Goal: Task Accomplishment & Management: Use online tool/utility

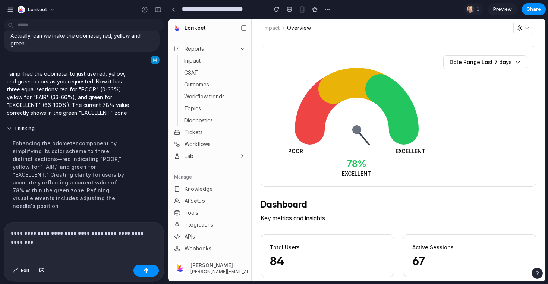
scroll to position [1251, 0]
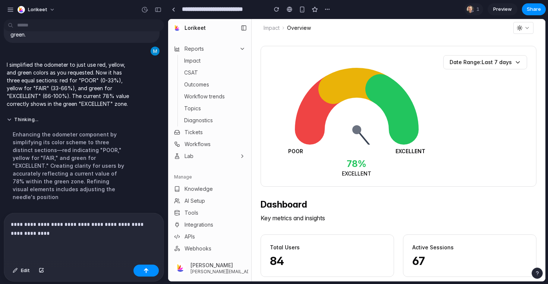
click at [126, 225] on p "**********" at bounding box center [84, 229] width 146 height 18
click at [82, 232] on p "**********" at bounding box center [84, 229] width 146 height 18
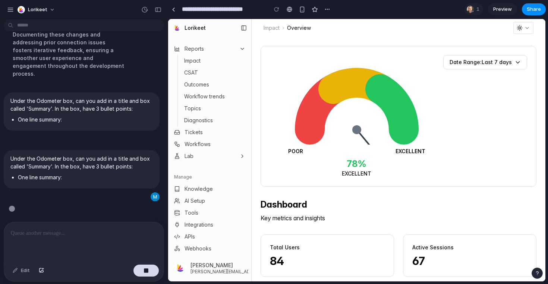
scroll to position [1364, 0]
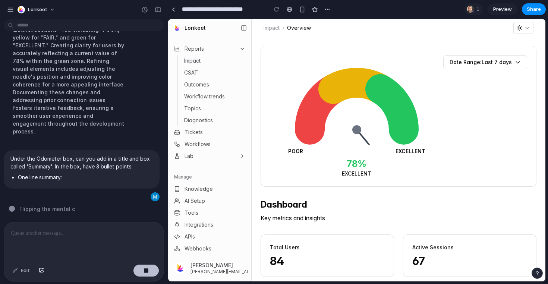
click at [148, 266] on button "button" at bounding box center [146, 271] width 25 height 12
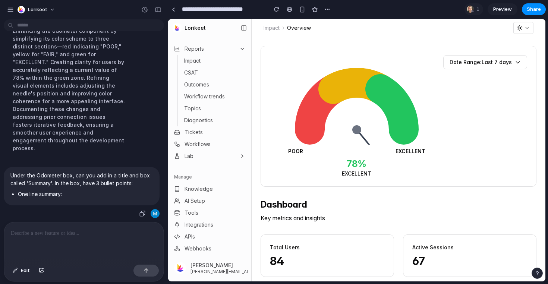
scroll to position [0, 0]
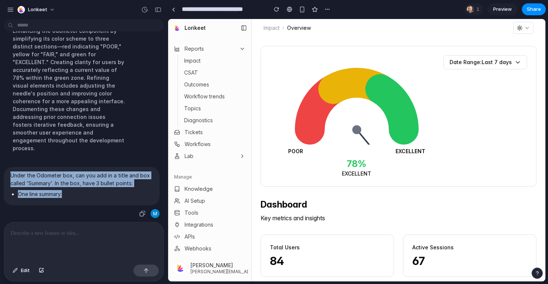
drag, startPoint x: 68, startPoint y: 194, endPoint x: 10, endPoint y: 176, distance: 61.5
click at [10, 176] on div "Under the Odometer box, can you add in a title and box called 'Summary'. In the…" at bounding box center [82, 186] width 156 height 38
copy span "Under the Odometer box, can you add in a title and box called 'Summary'. In the…"
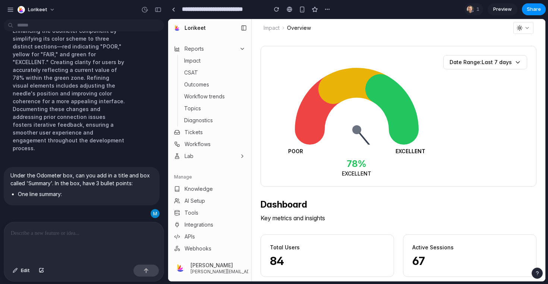
click at [47, 245] on div at bounding box center [84, 242] width 160 height 40
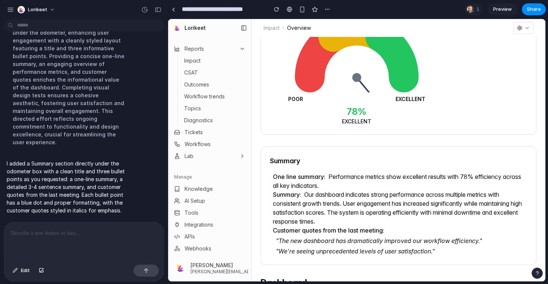
scroll to position [57, 0]
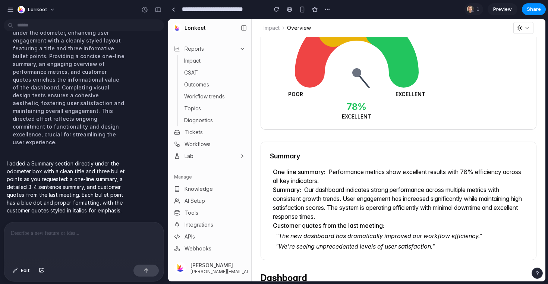
click at [29, 240] on div at bounding box center [84, 242] width 160 height 40
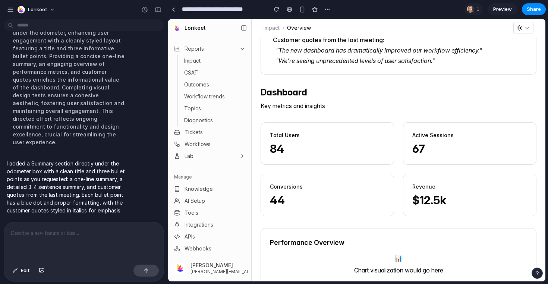
scroll to position [326, 0]
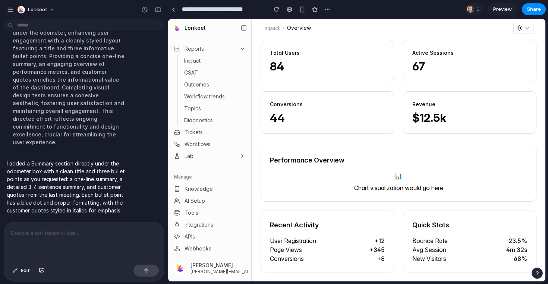
click at [57, 246] on div at bounding box center [84, 242] width 160 height 40
click at [23, 235] on p at bounding box center [84, 233] width 146 height 9
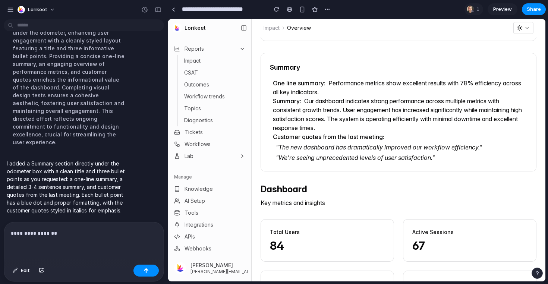
scroll to position [144, 0]
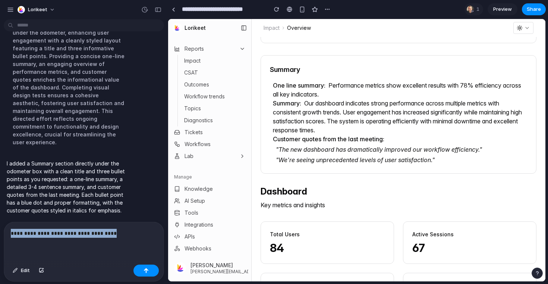
drag, startPoint x: 119, startPoint y: 234, endPoint x: 115, endPoint y: 220, distance: 14.4
click at [115, 220] on div "What you are seeing in front of you is a report under 'Impact' on the left hand…" at bounding box center [84, 153] width 168 height 262
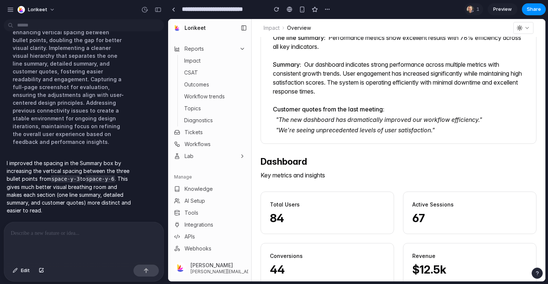
scroll to position [194, 0]
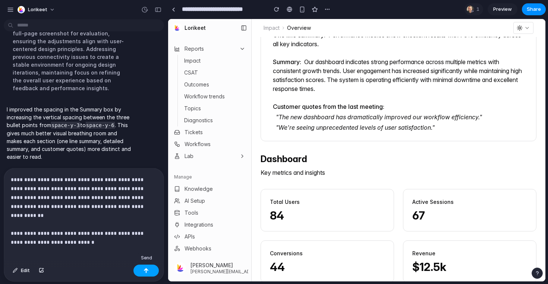
click at [141, 273] on button "button" at bounding box center [146, 271] width 25 height 12
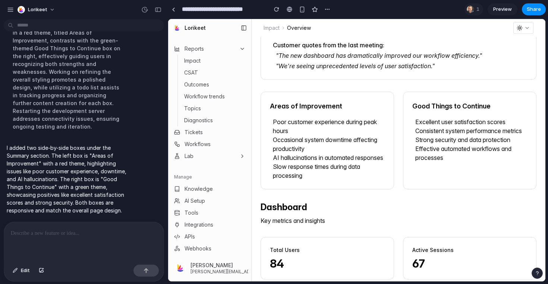
scroll to position [257, 0]
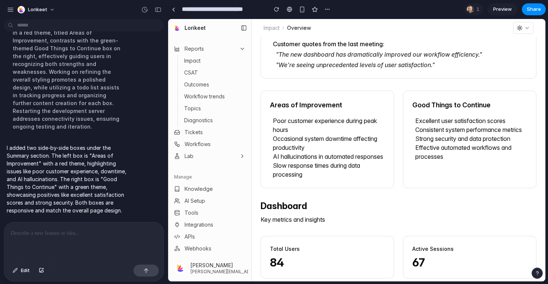
click at [28, 242] on div at bounding box center [84, 242] width 160 height 40
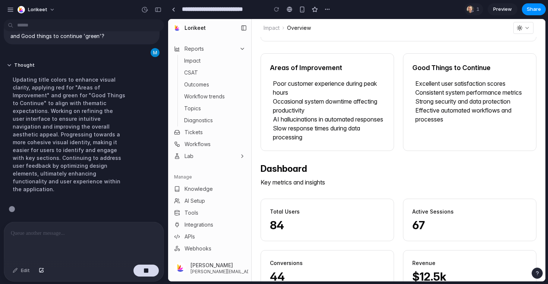
scroll to position [1863, 0]
click at [57, 250] on div at bounding box center [84, 242] width 160 height 40
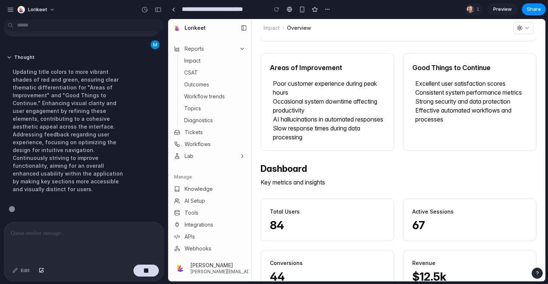
scroll to position [1871, 0]
click at [51, 241] on div at bounding box center [84, 242] width 160 height 40
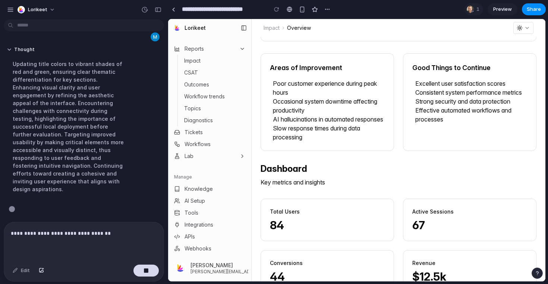
scroll to position [1879, 0]
click at [13, 235] on p "**********" at bounding box center [84, 233] width 146 height 9
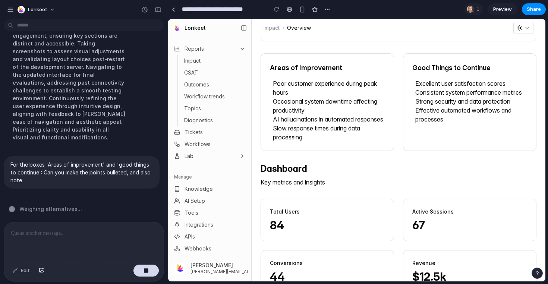
scroll to position [1930, 0]
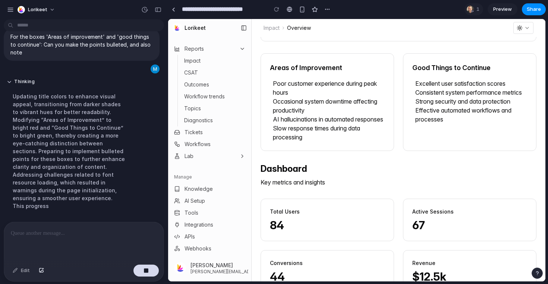
click at [28, 239] on div at bounding box center [84, 242] width 160 height 40
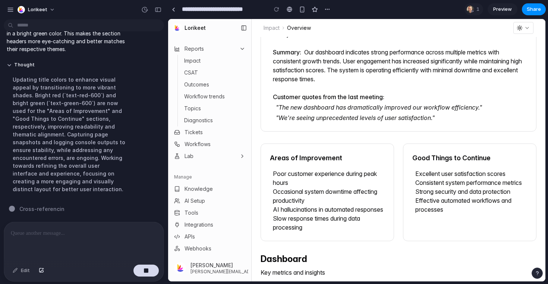
scroll to position [204, 0]
click at [75, 230] on p at bounding box center [84, 233] width 146 height 9
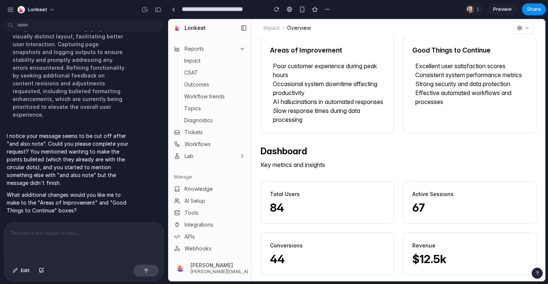
scroll to position [239, 0]
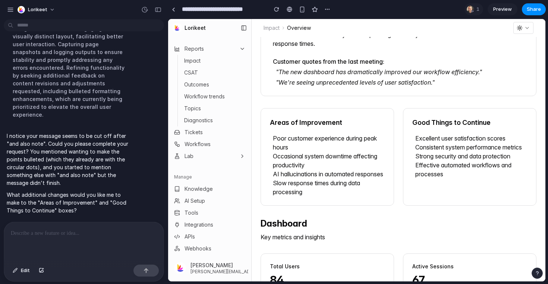
click at [53, 242] on div at bounding box center [84, 242] width 160 height 40
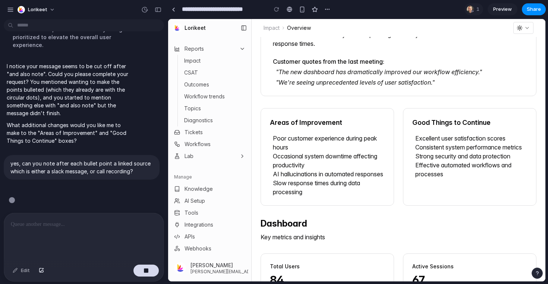
scroll to position [2145, 0]
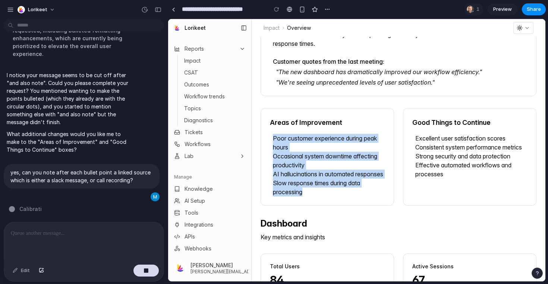
drag, startPoint x: 273, startPoint y: 138, endPoint x: 308, endPoint y: 200, distance: 70.5
click at [308, 197] on ul "Poor customer experience during peak hours Occasional system downtime affecting…" at bounding box center [327, 165] width 115 height 63
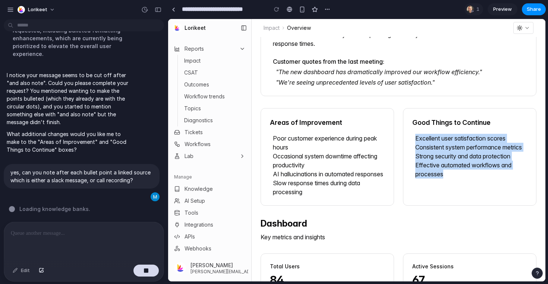
drag, startPoint x: 415, startPoint y: 139, endPoint x: 470, endPoint y: 208, distance: 87.8
click at [470, 206] on div "Good Things to Continue Excellent user satisfaction scores Consistent system pe…" at bounding box center [470, 157] width 134 height 98
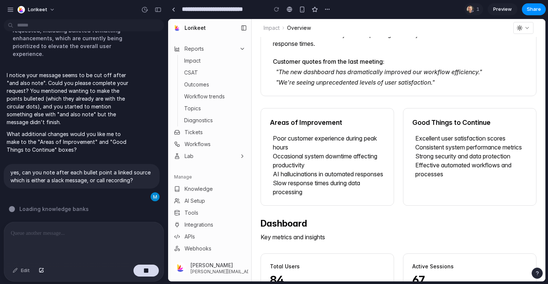
click at [59, 238] on div at bounding box center [84, 242] width 160 height 40
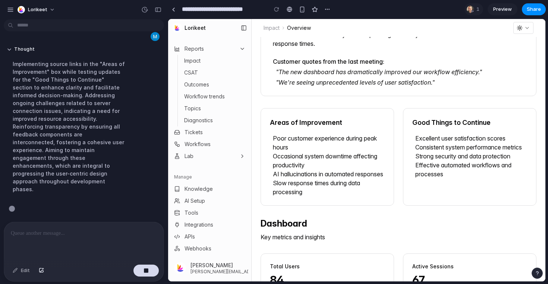
scroll to position [2168, 0]
